Goal: Task Accomplishment & Management: Complete application form

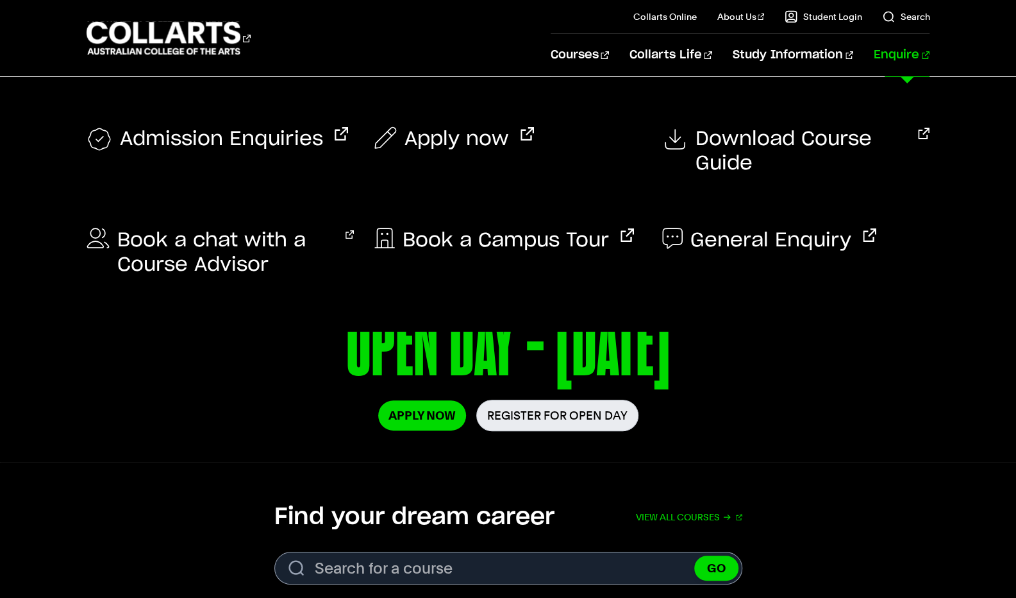
click at [909, 65] on link "Enquire" at bounding box center [902, 55] width 56 height 42
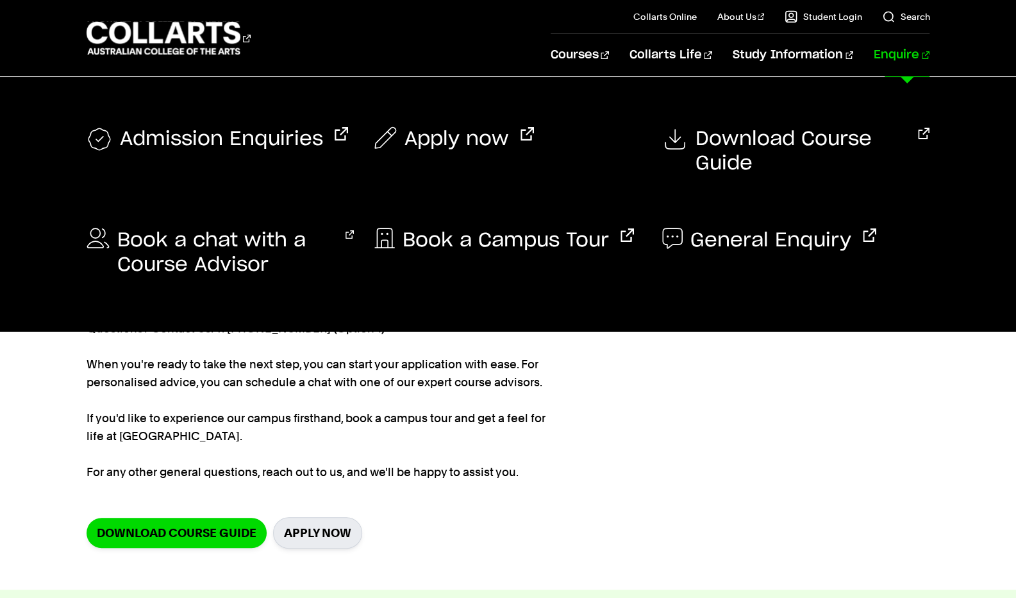
click at [899, 72] on link "Enquire" at bounding box center [902, 55] width 56 height 42
